Goal: Information Seeking & Learning: Learn about a topic

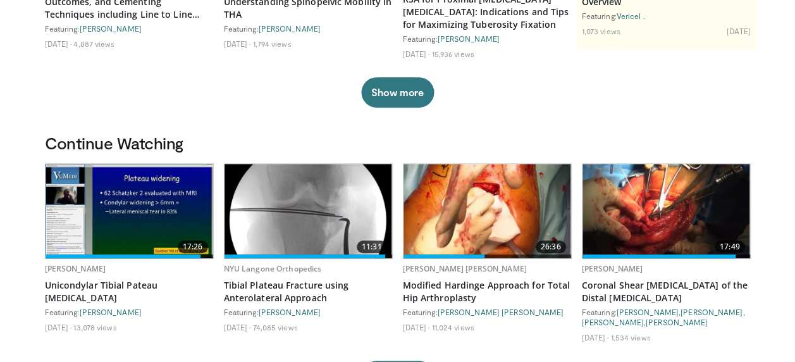
scroll to position [303, 0]
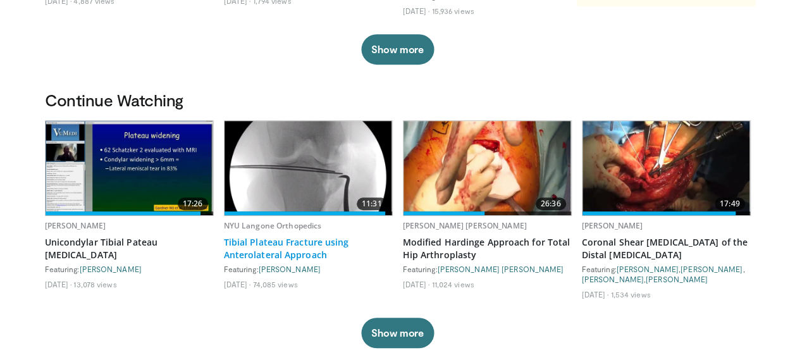
click at [264, 255] on link "Tibial Plateau Fracture using Anterolateral Approach" at bounding box center [308, 248] width 169 height 25
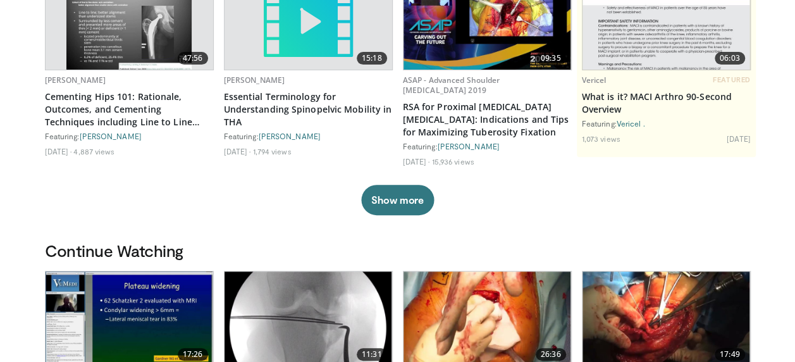
scroll to position [0, 0]
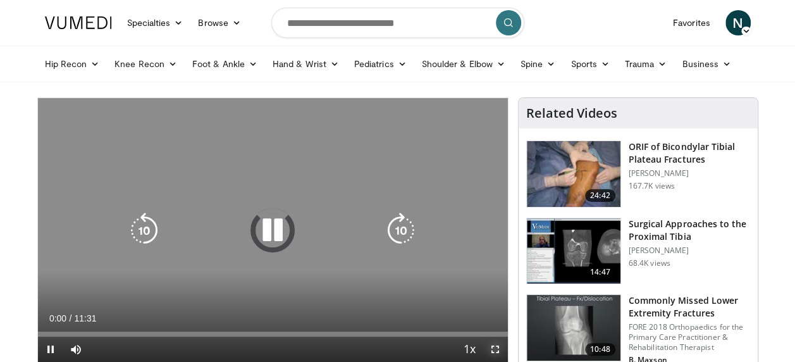
drag, startPoint x: 493, startPoint y: 347, endPoint x: 496, endPoint y: 413, distance: 65.8
click at [493, 347] on span "Video Player" at bounding box center [494, 348] width 25 height 25
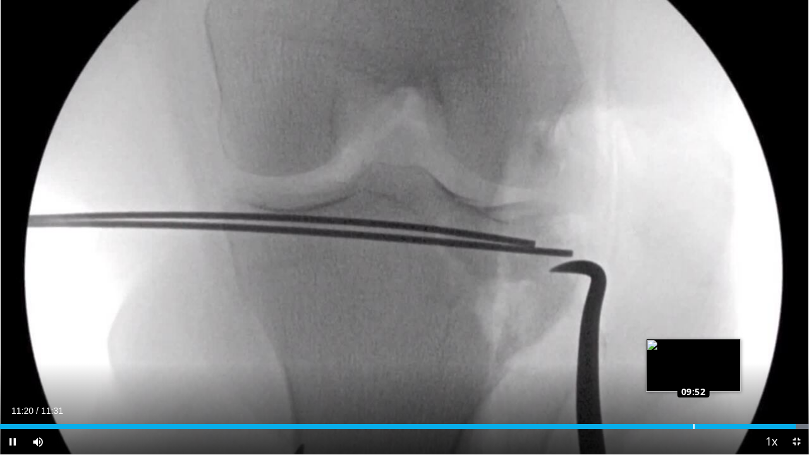
click at [693, 361] on div "Loaded : 100.00% 09:52 09:52" at bounding box center [404, 426] width 809 height 5
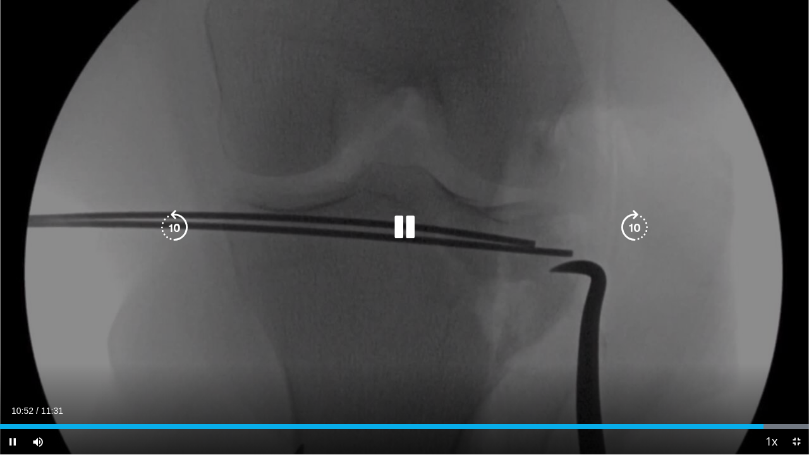
click at [413, 219] on icon "Video Player" at bounding box center [404, 227] width 35 height 35
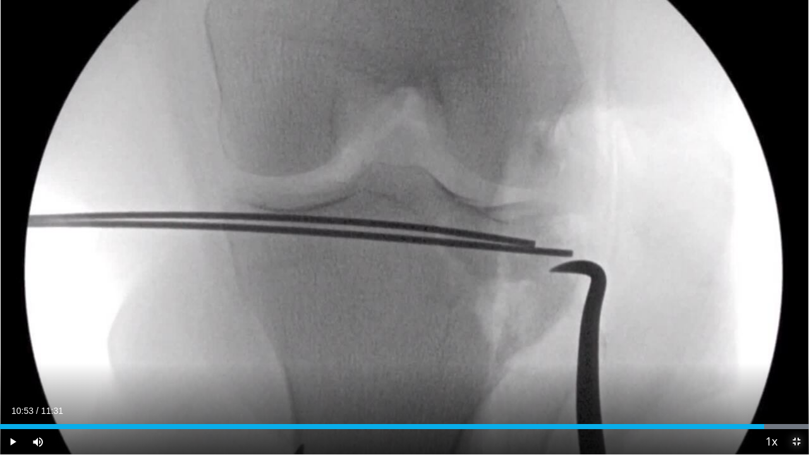
click at [795, 361] on span "Video Player" at bounding box center [796, 441] width 25 height 25
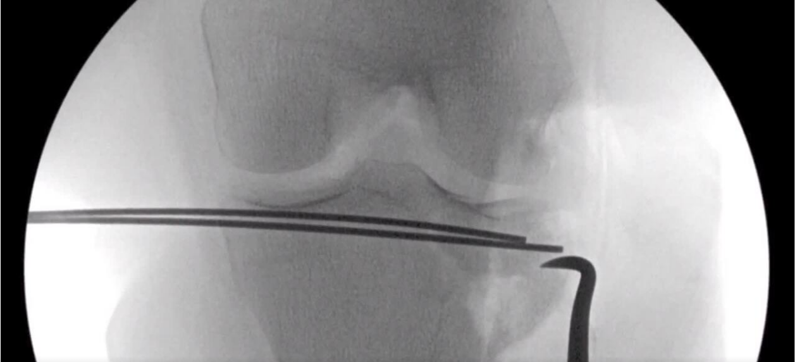
scroll to position [152, 0]
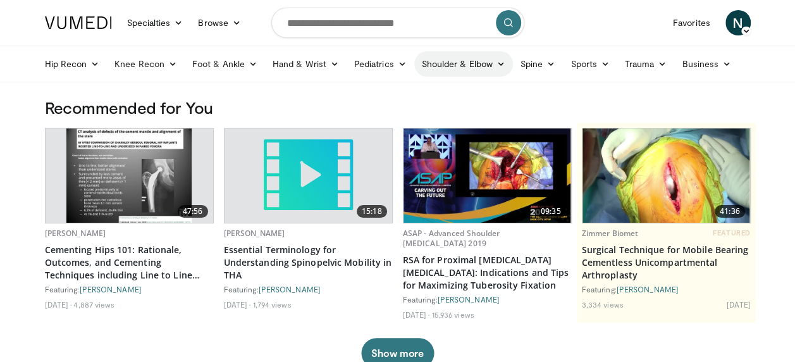
click at [499, 63] on icon at bounding box center [500, 63] width 9 height 9
click at [397, 116] on link "Shoulder" at bounding box center [437, 114] width 150 height 20
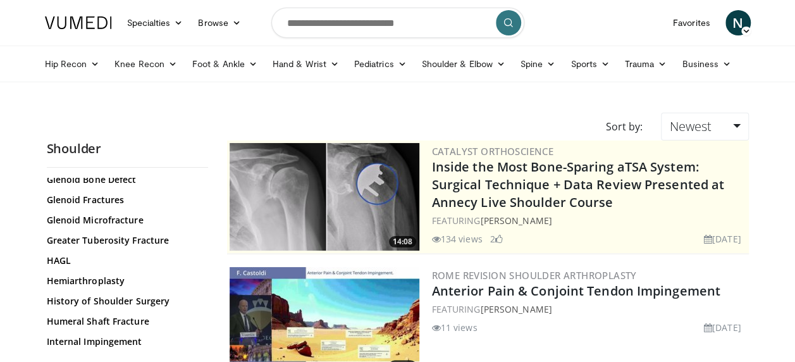
scroll to position [650, 0]
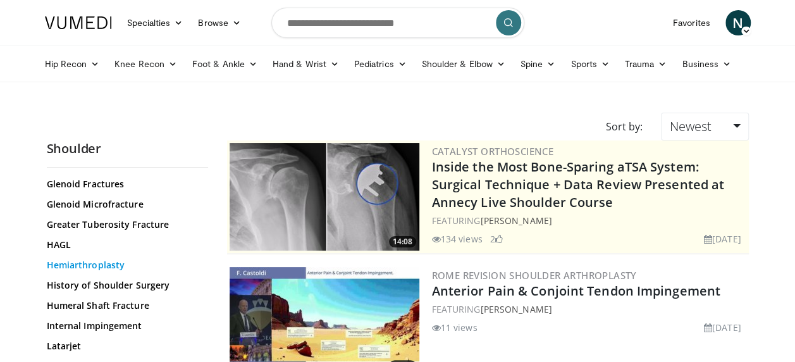
click at [110, 259] on link "Hemiarthroplasty" at bounding box center [124, 265] width 155 height 13
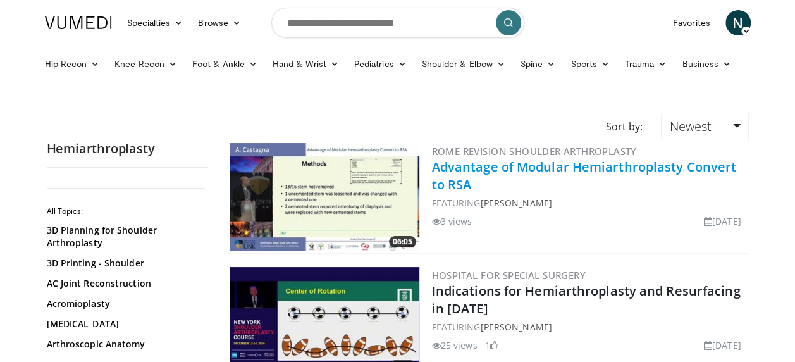
click at [615, 169] on link "Advantage of Modular Hemiarthroplasty Convert to RSA" at bounding box center [584, 175] width 305 height 35
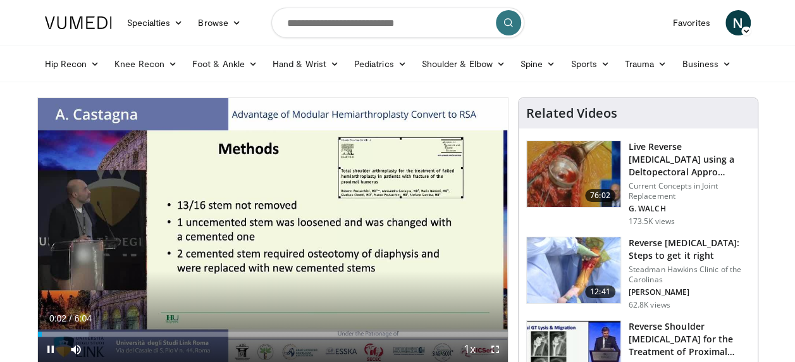
click at [491, 346] on span "Video Player" at bounding box center [494, 348] width 25 height 25
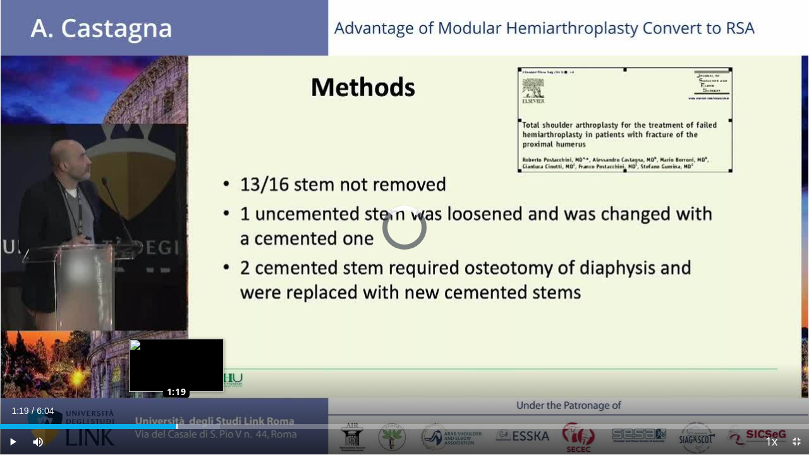
click at [176, 361] on div "Loaded : 27.21% 1:19 1:19" at bounding box center [404, 426] width 809 height 5
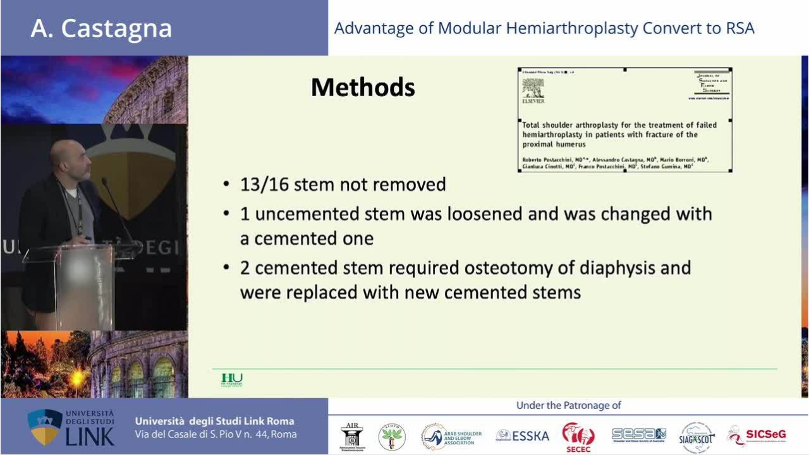
click at [534, 361] on video-js "**********" at bounding box center [404, 227] width 809 height 455
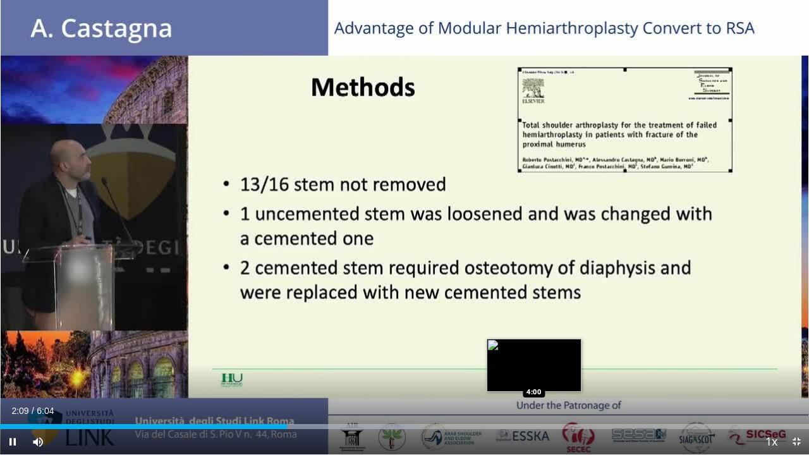
click at [534, 361] on video-js "**********" at bounding box center [404, 227] width 809 height 455
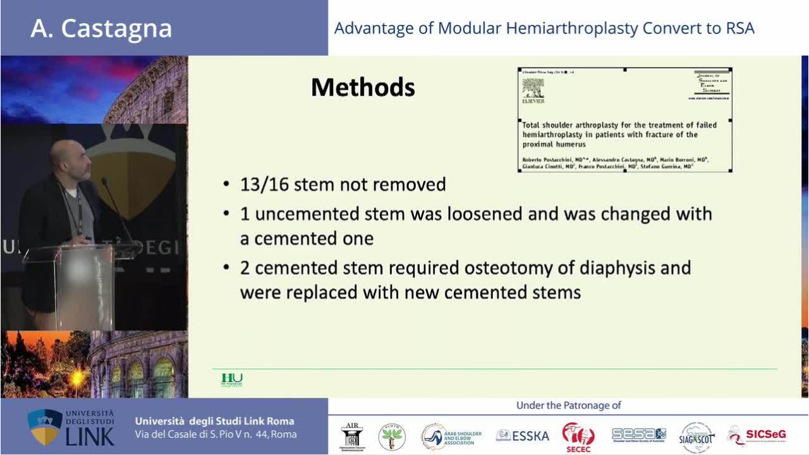
click at [534, 361] on div "10 seconds Tap to unmute" at bounding box center [404, 227] width 809 height 454
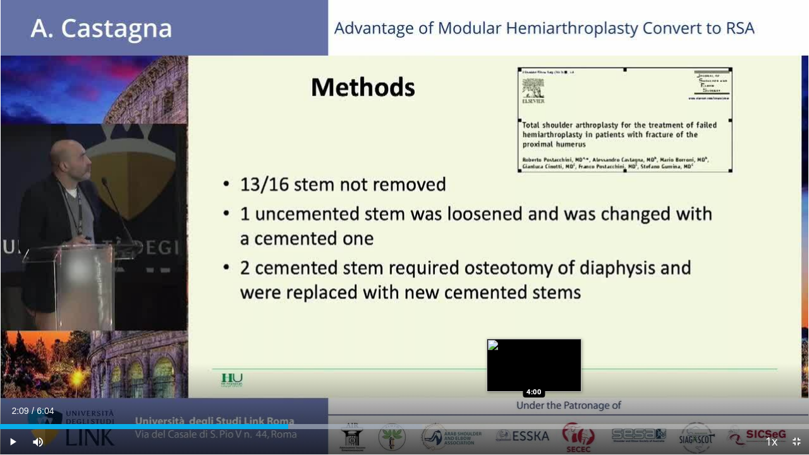
click at [534, 361] on div "Loaded : 52.16% 2:09 4:00" at bounding box center [404, 423] width 809 height 12
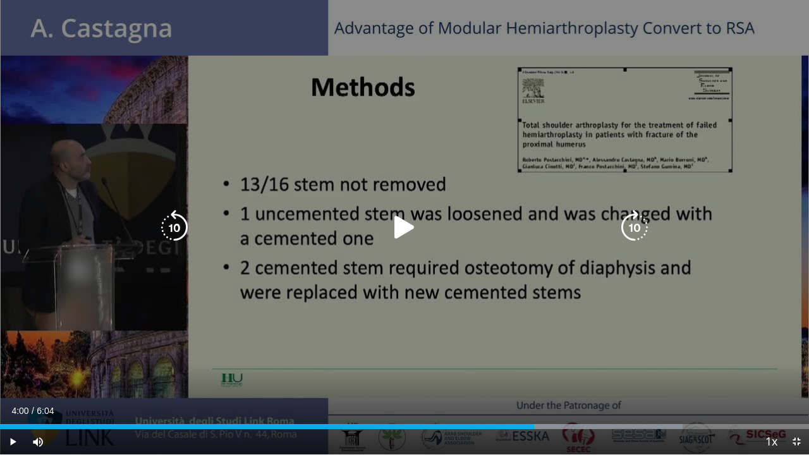
click at [399, 225] on icon "Video Player" at bounding box center [404, 227] width 35 height 35
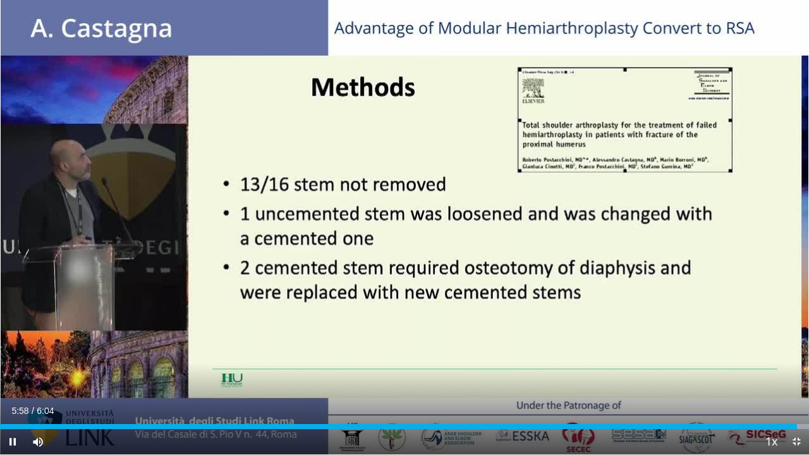
click at [406, 225] on div "10 seconds Tap to unmute" at bounding box center [404, 227] width 809 height 454
click at [795, 361] on span "Video Player" at bounding box center [796, 441] width 25 height 25
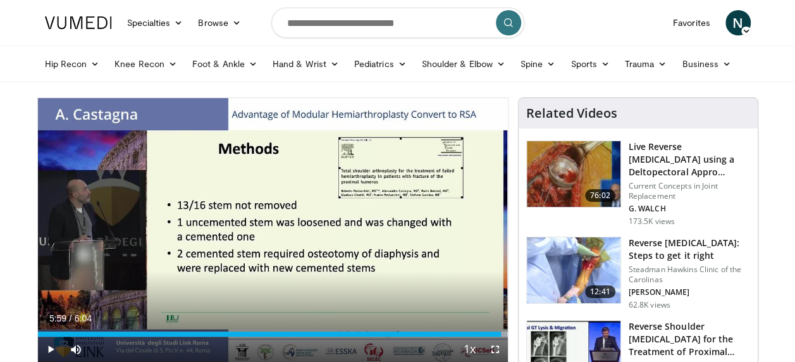
click at [553, 168] on img at bounding box center [574, 174] width 94 height 66
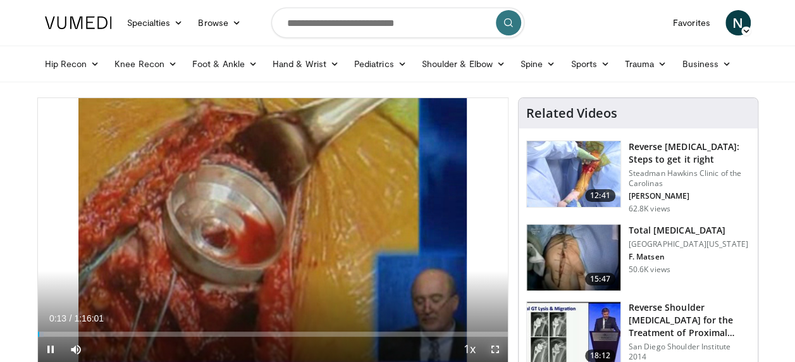
click at [499, 344] on span "Video Player" at bounding box center [494, 348] width 25 height 25
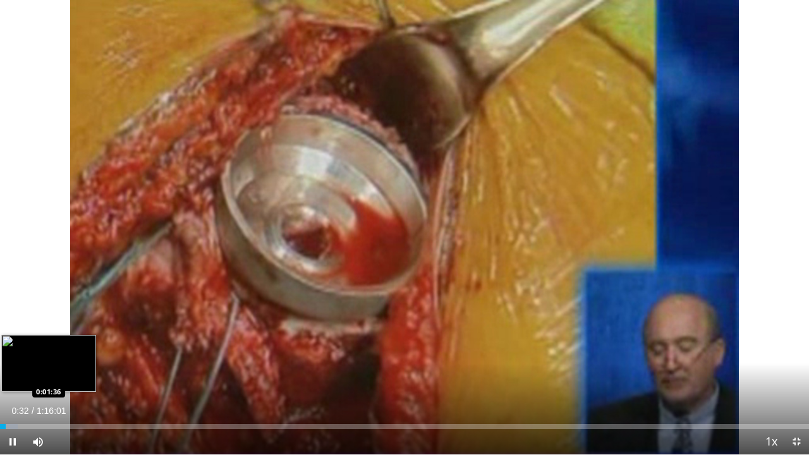
click at [16, 361] on div "Loaded : 2.19% 0:00:32 0:01:36" at bounding box center [404, 423] width 809 height 12
click at [55, 361] on div "Loaded : 4.81% 0:02:39 0:05:10" at bounding box center [404, 423] width 809 height 12
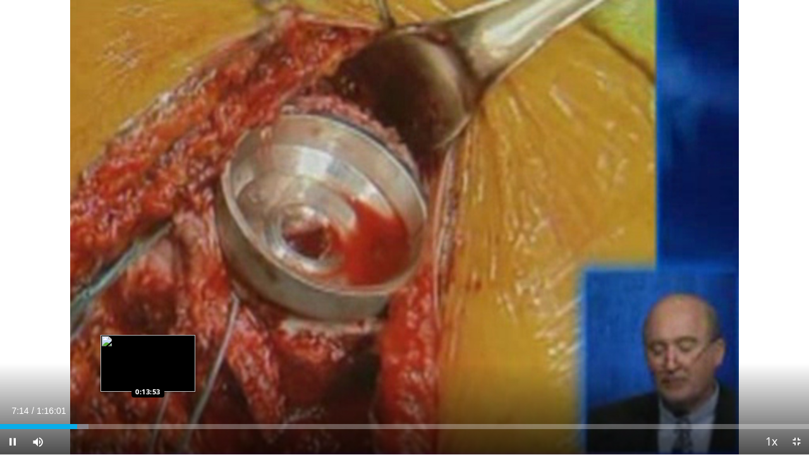
click at [148, 361] on video-js "**********" at bounding box center [404, 227] width 809 height 455
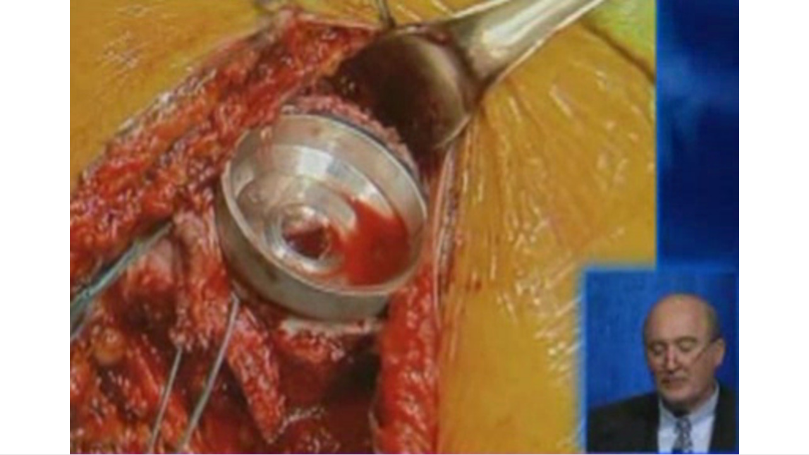
click at [148, 361] on div "10 seconds Tap to unmute" at bounding box center [404, 227] width 809 height 454
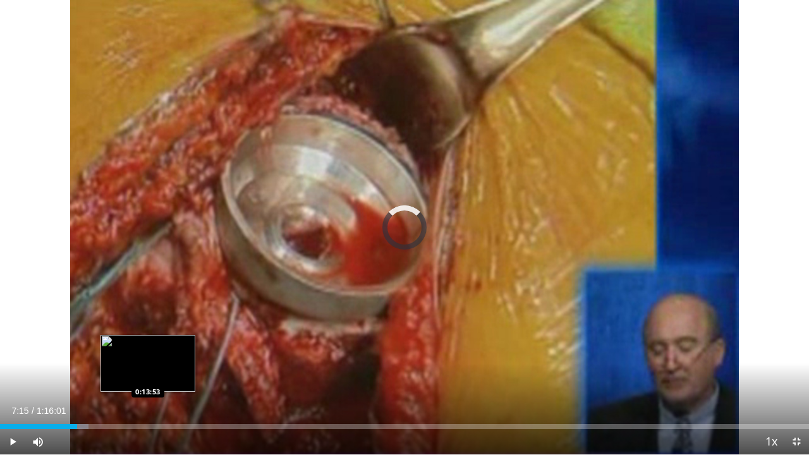
click at [148, 361] on div "Loaded : 10.94% 0:07:15 0:13:53" at bounding box center [404, 426] width 809 height 5
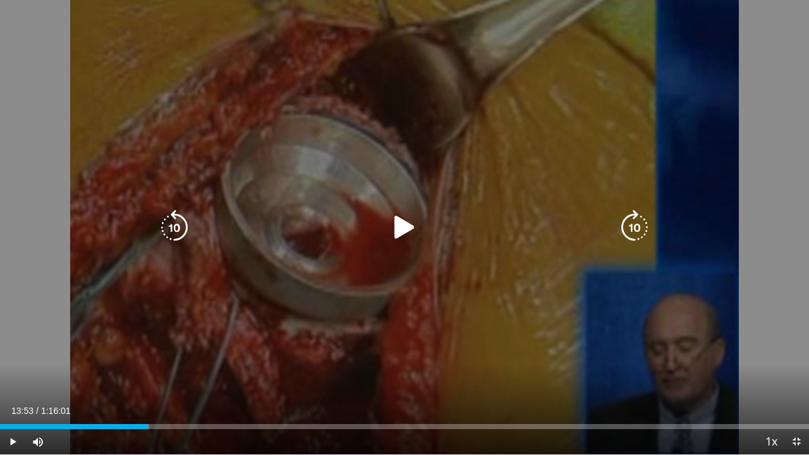
click at [403, 229] on icon "Video Player" at bounding box center [404, 227] width 35 height 35
click at [185, 191] on div "10 seconds Tap to unmute" at bounding box center [404, 227] width 809 height 454
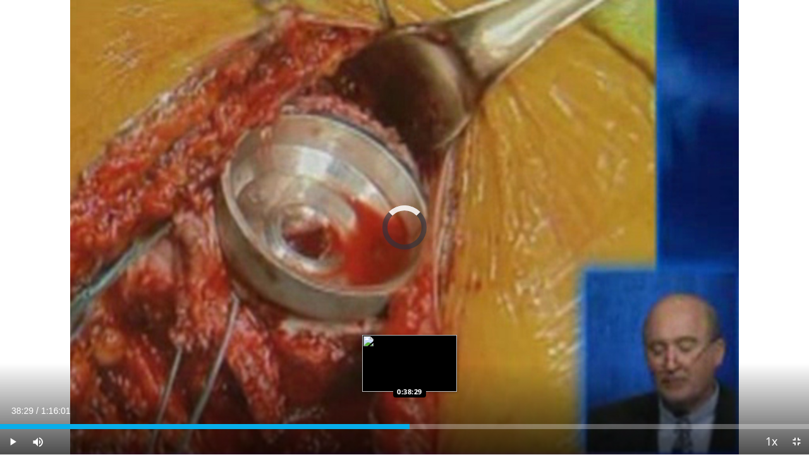
click at [410, 361] on div "Loaded : 24.51% 0:38:29 0:38:29" at bounding box center [404, 423] width 809 height 12
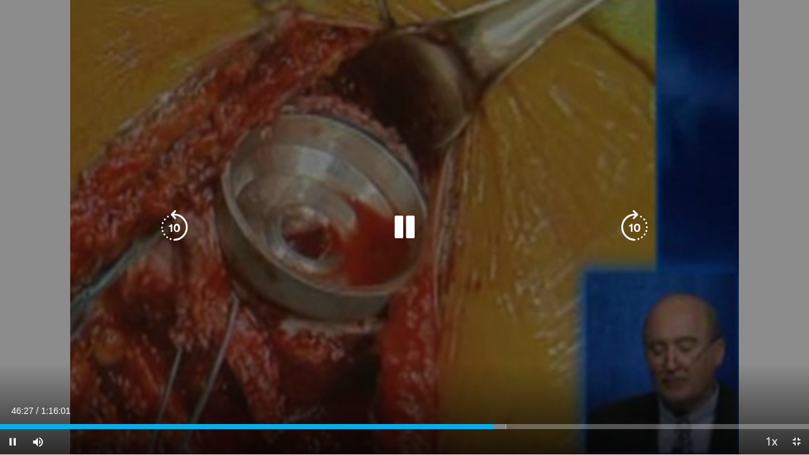
click at [410, 222] on icon "Video Player" at bounding box center [404, 227] width 35 height 35
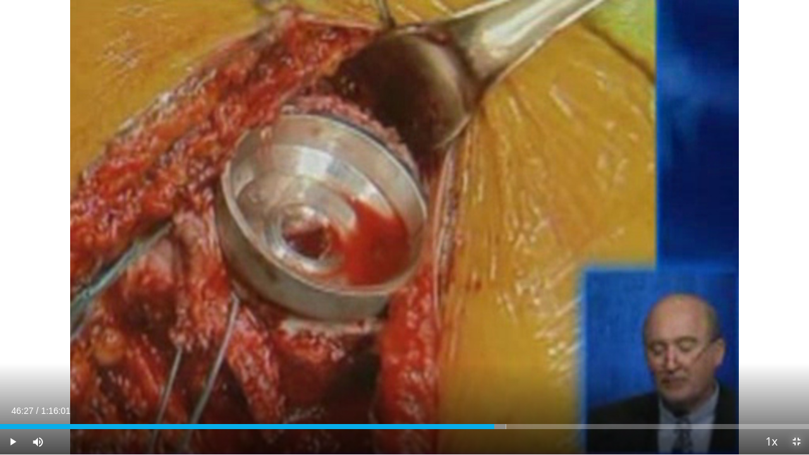
click at [793, 361] on span "Video Player" at bounding box center [796, 441] width 25 height 25
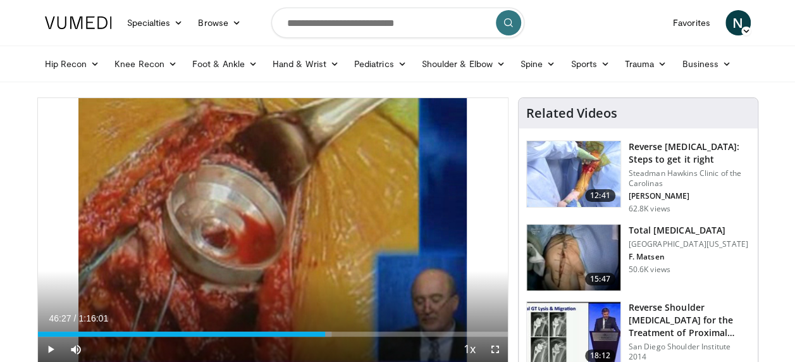
click at [183, 39] on div "Specialties Adult & Family Medicine Allergy, Asthma, Immunology Anesthesiology …" at bounding box center [142, 22] width 211 height 35
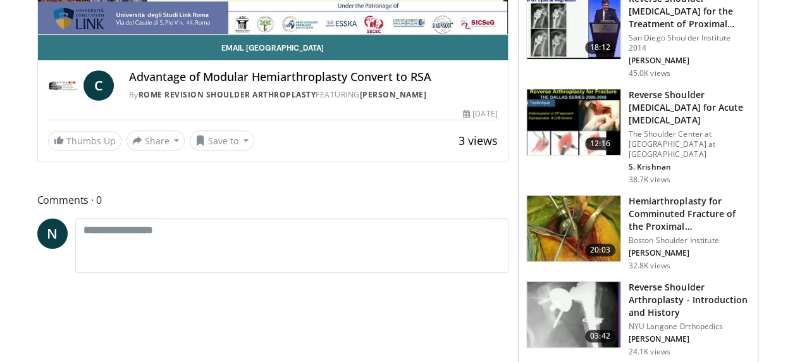
scroll to position [329, 0]
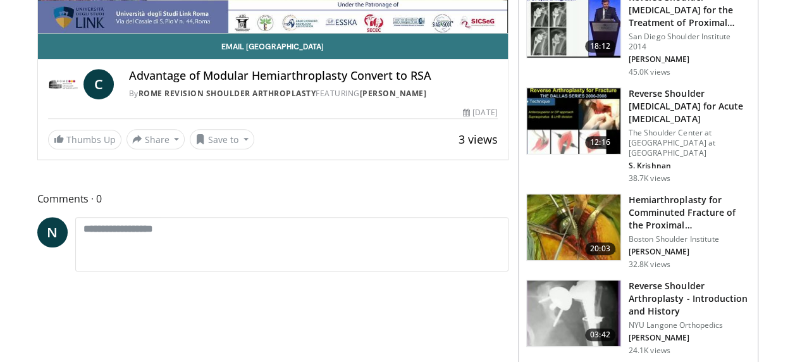
click at [633, 231] on h3 "Hemiarthroplasty for Comminuted Fracture of the Proximal [MEDICAL_DATA]" at bounding box center [688, 212] width 121 height 38
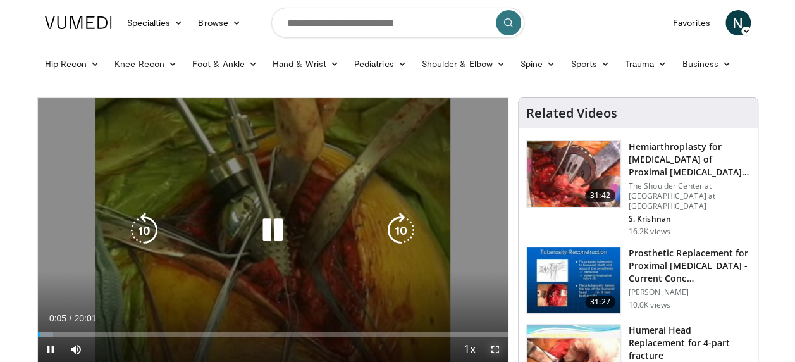
drag, startPoint x: 492, startPoint y: 345, endPoint x: 495, endPoint y: 410, distance: 65.8
click at [492, 345] on span "Video Player" at bounding box center [494, 348] width 25 height 25
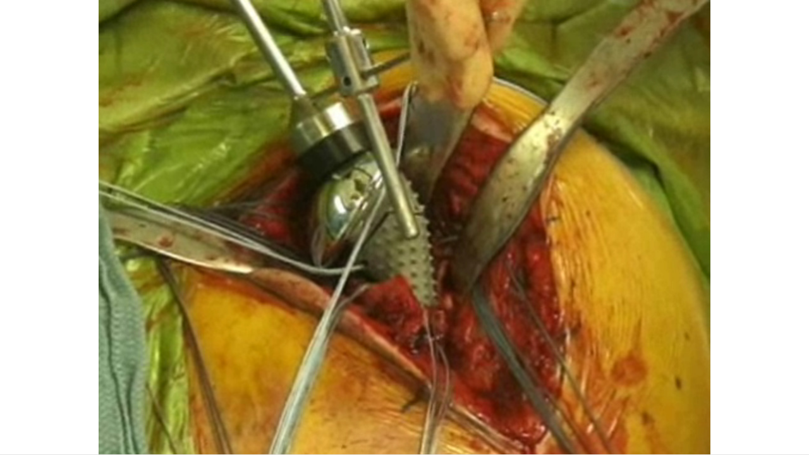
click at [52, 361] on div "10 seconds Tap to unmute" at bounding box center [404, 227] width 809 height 454
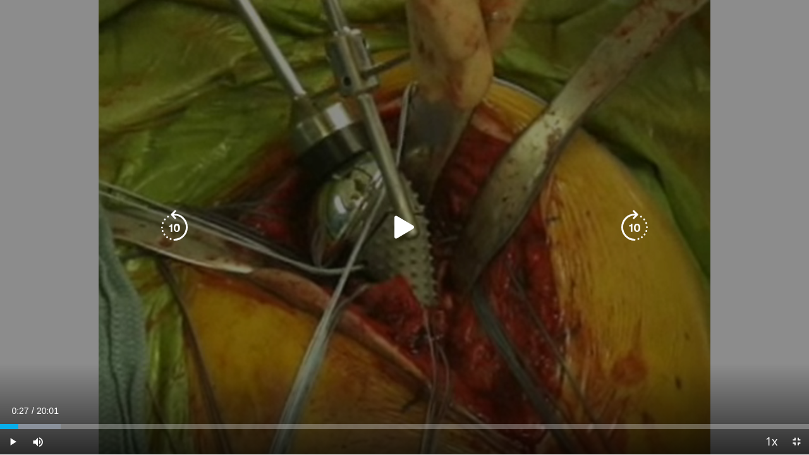
click at [396, 229] on icon "Video Player" at bounding box center [404, 227] width 35 height 35
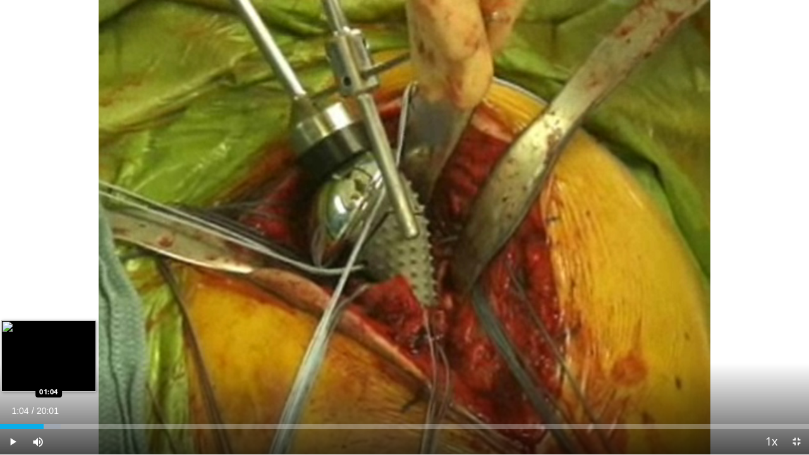
click at [44, 361] on div "Loaded : 7.47% 01:04 01:04" at bounding box center [404, 423] width 809 height 12
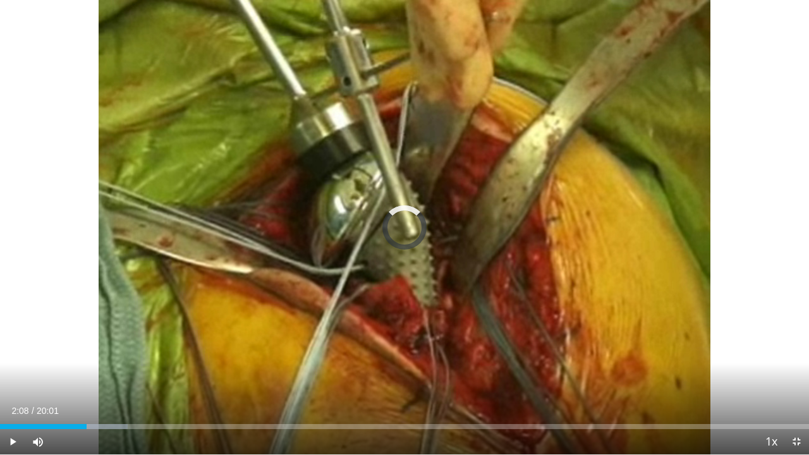
click at [183, 361] on div "Loaded : 15.78% 02:08 04:31" at bounding box center [404, 426] width 809 height 5
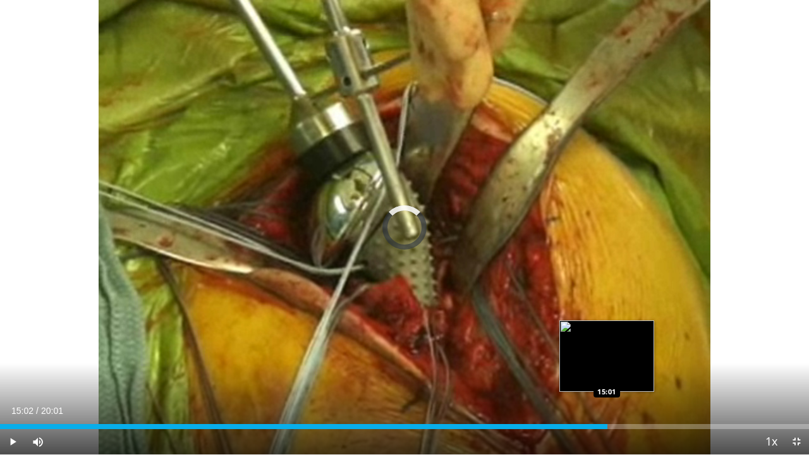
click at [607, 361] on div "Loaded : 38.21% 15:02 15:01" at bounding box center [404, 423] width 809 height 12
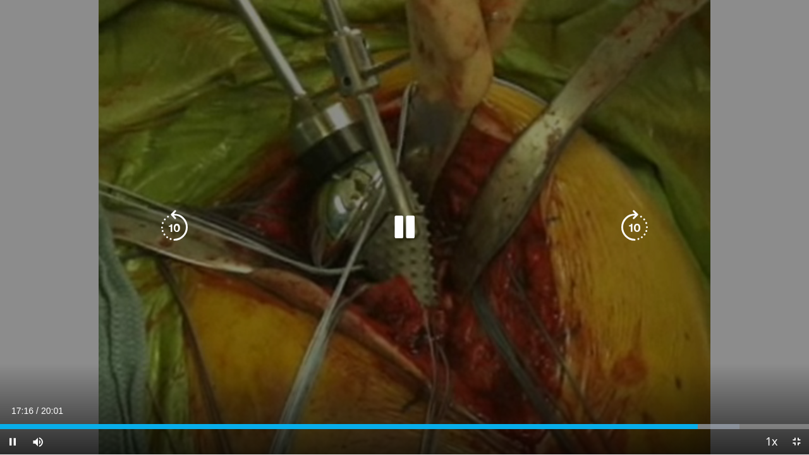
click at [404, 233] on icon "Video Player" at bounding box center [404, 227] width 35 height 35
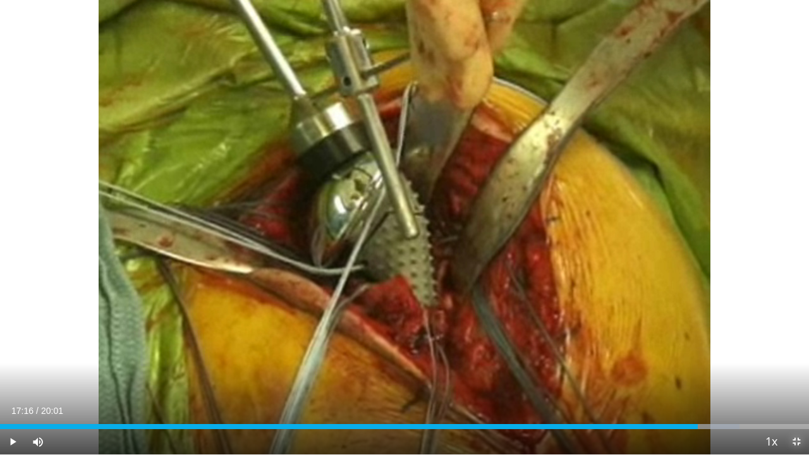
click at [793, 361] on span "Video Player" at bounding box center [796, 441] width 25 height 25
